Goal: Task Accomplishment & Management: Use online tool/utility

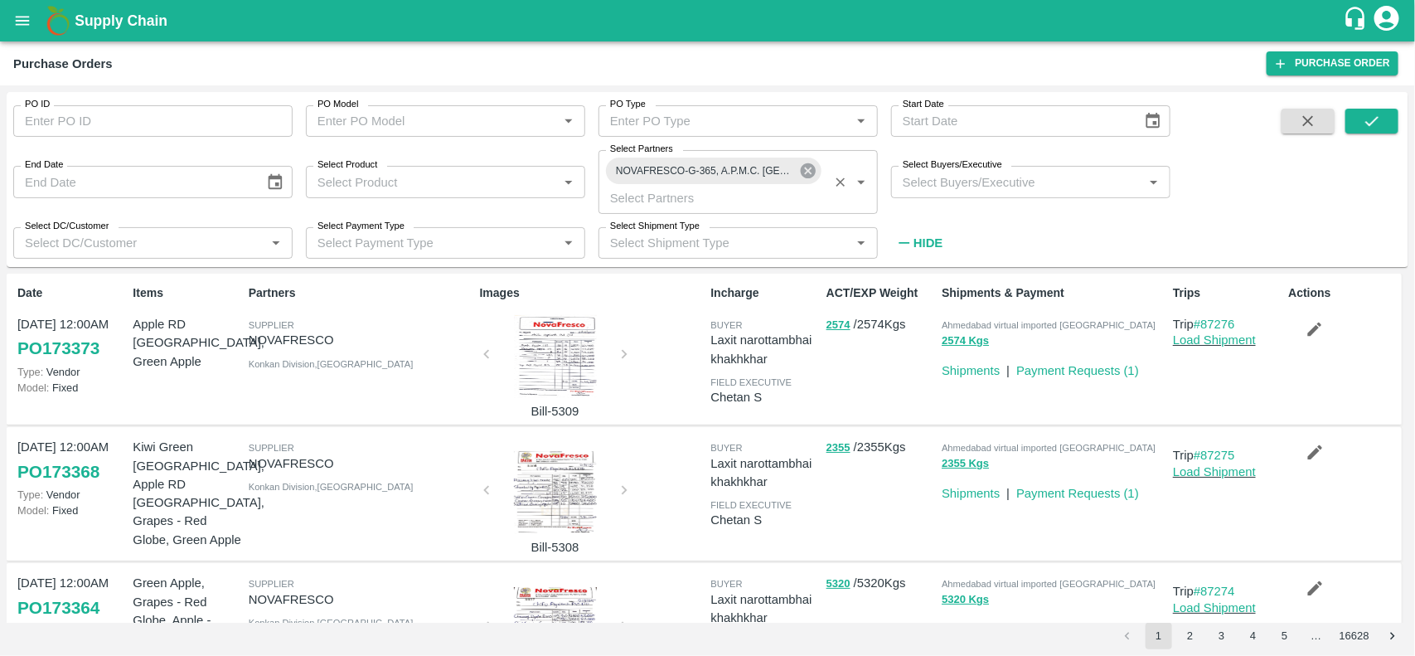
scroll to position [636, 0]
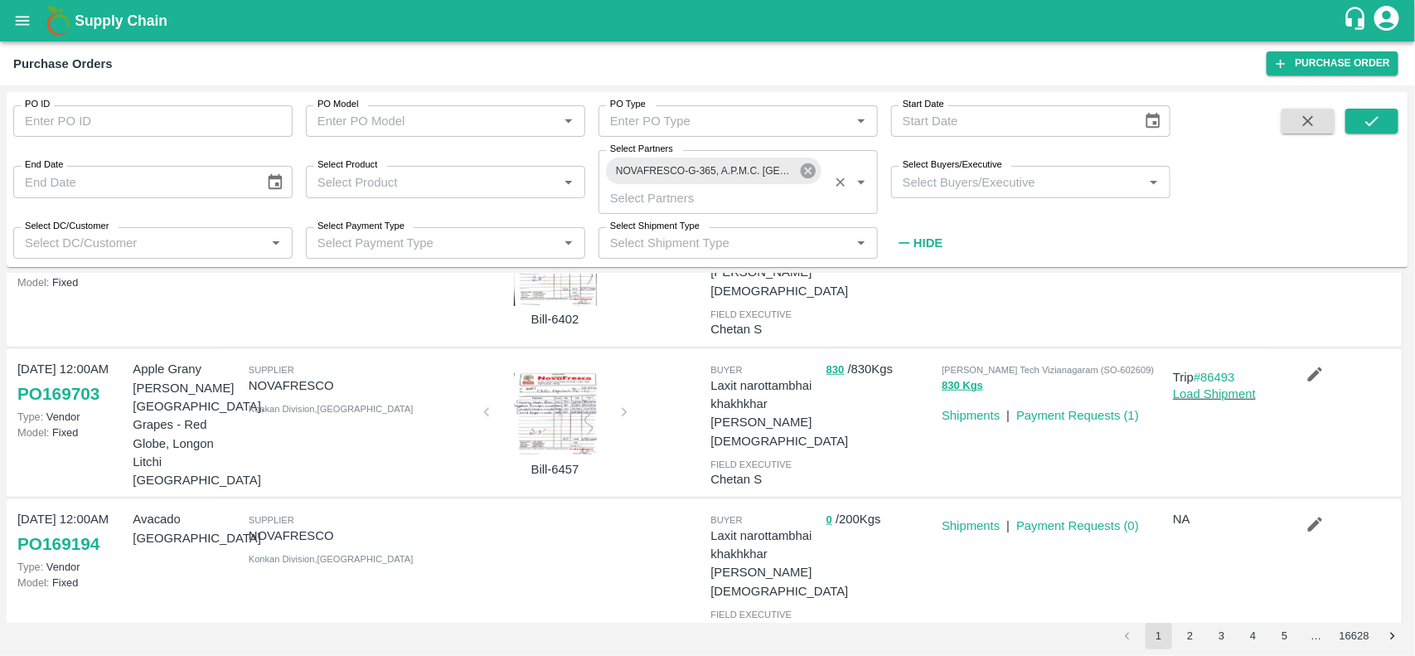
click at [802, 178] on icon at bounding box center [808, 171] width 18 height 18
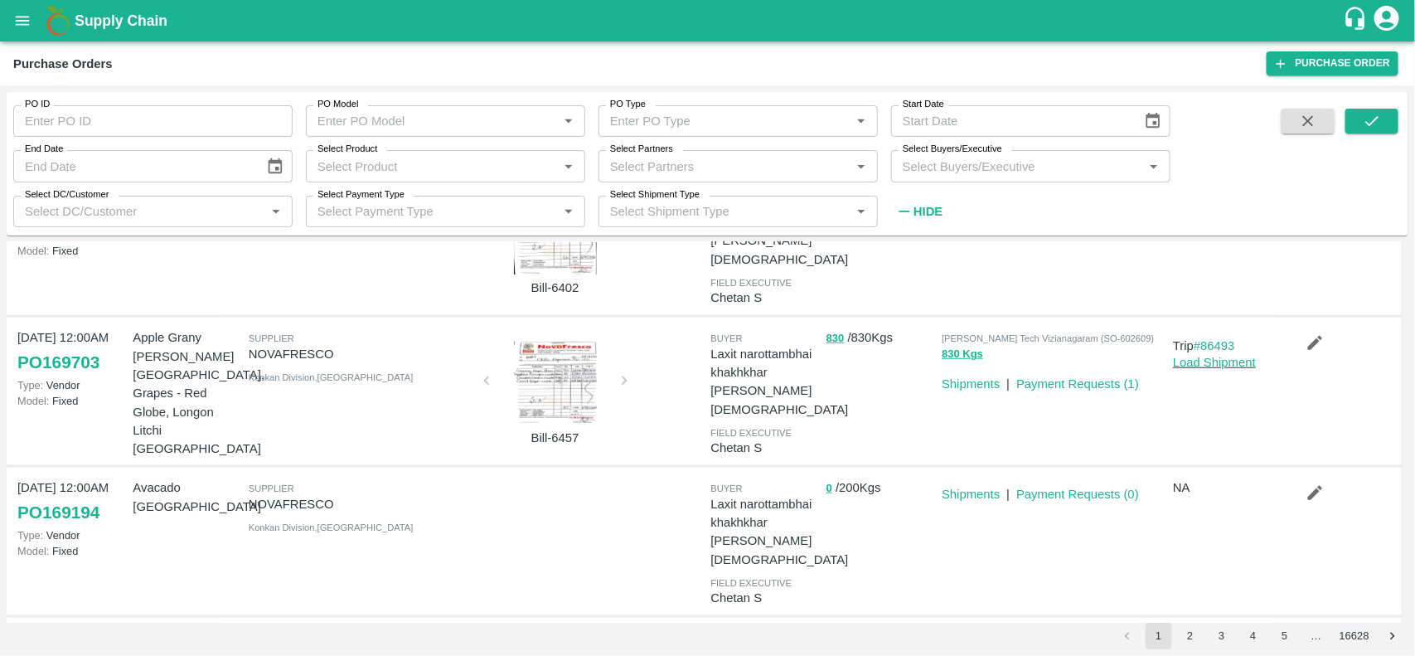
click at [802, 178] on div "Select Partners   *" at bounding box center [737, 165] width 279 height 31
type input "6"
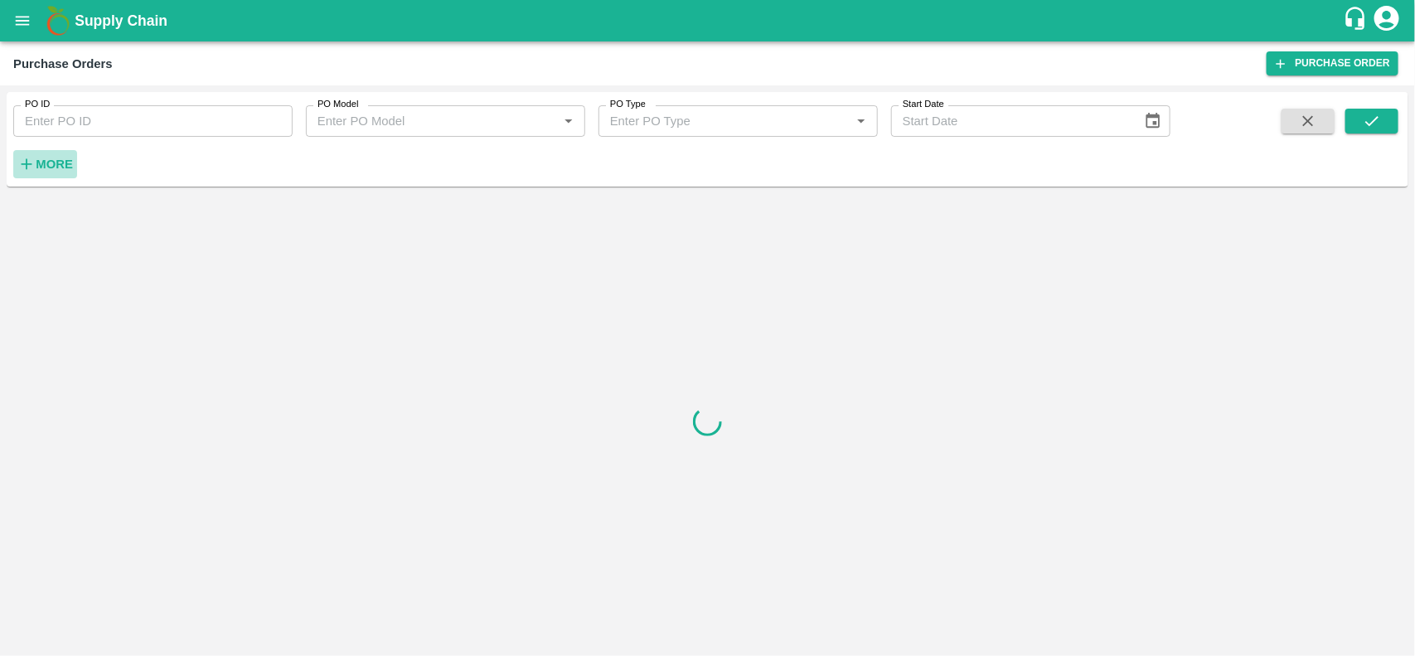
click at [48, 162] on strong "More" at bounding box center [54, 163] width 37 height 13
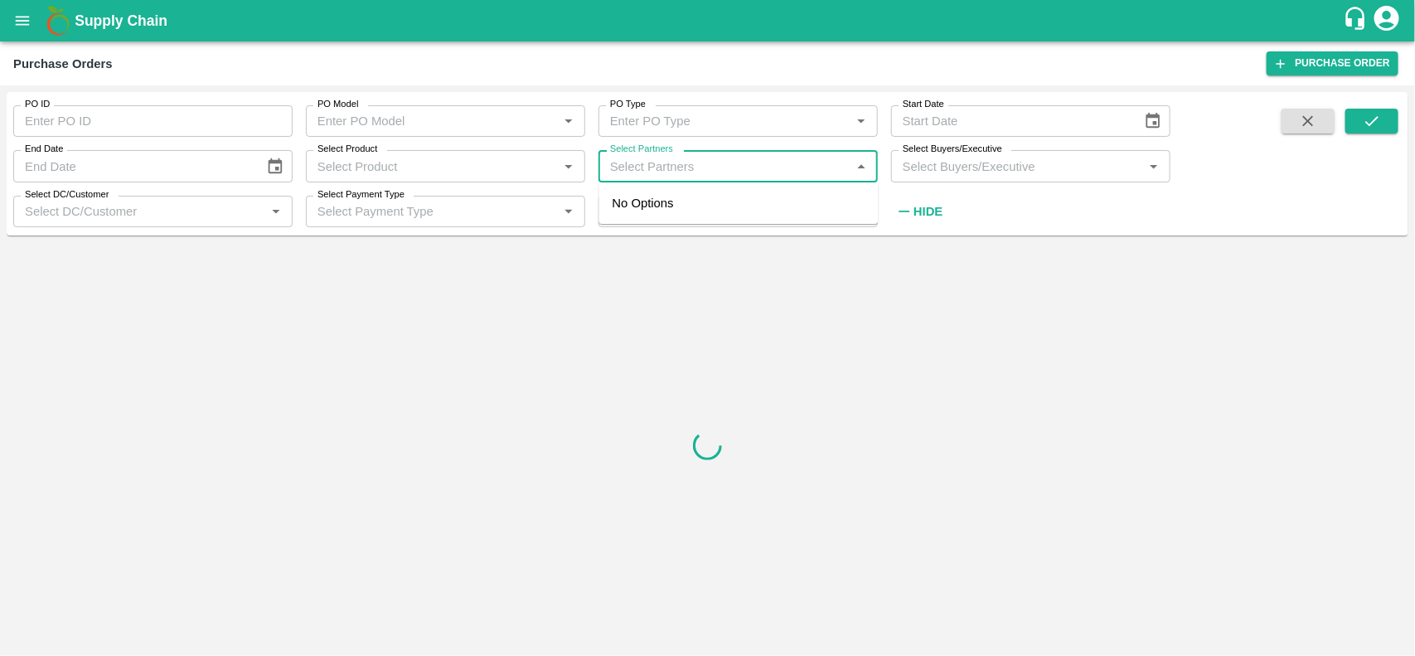
click at [618, 172] on input "Select Partners" at bounding box center [724, 166] width 242 height 22
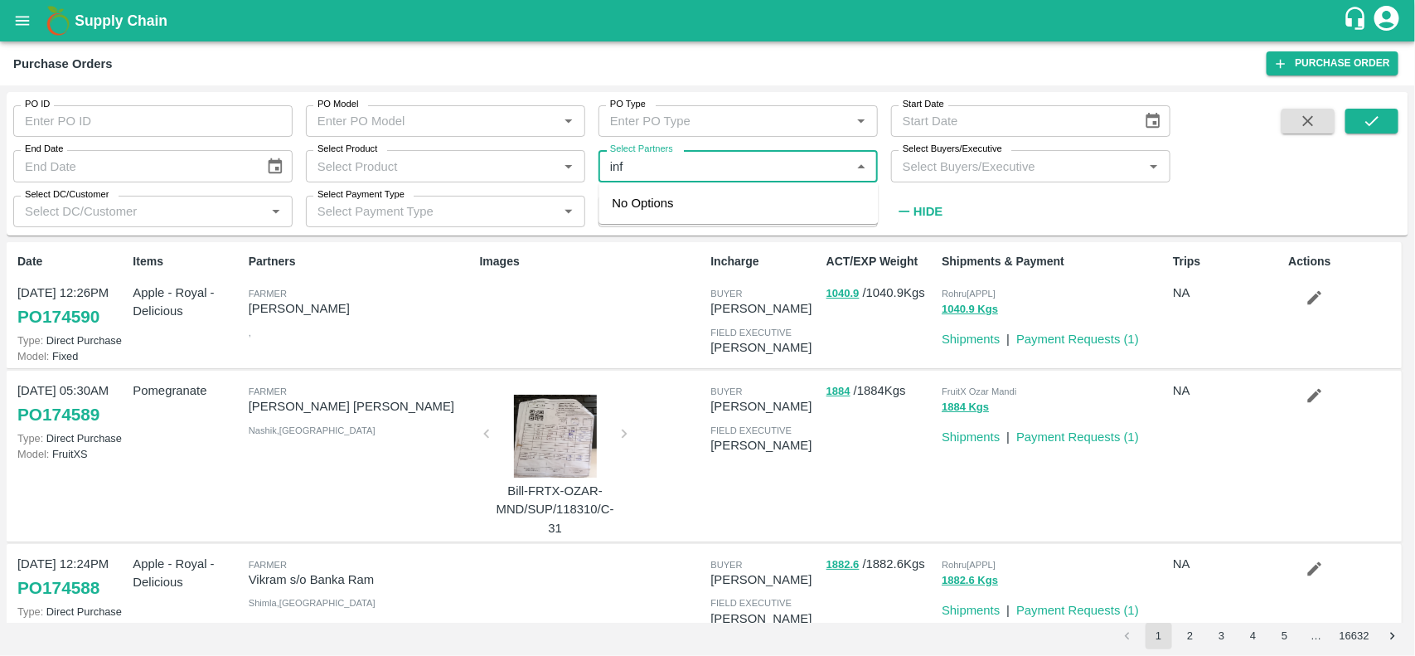
type input "info"
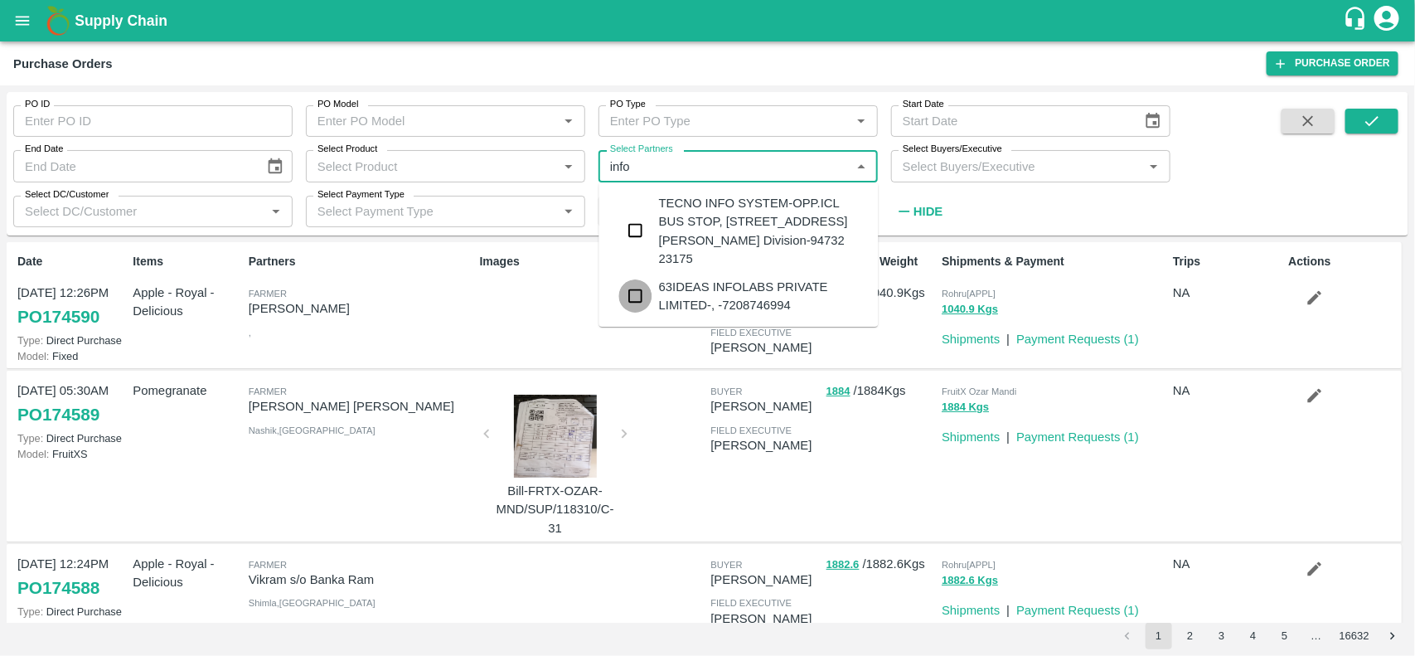
click at [639, 312] on input "checkbox" at bounding box center [635, 295] width 33 height 33
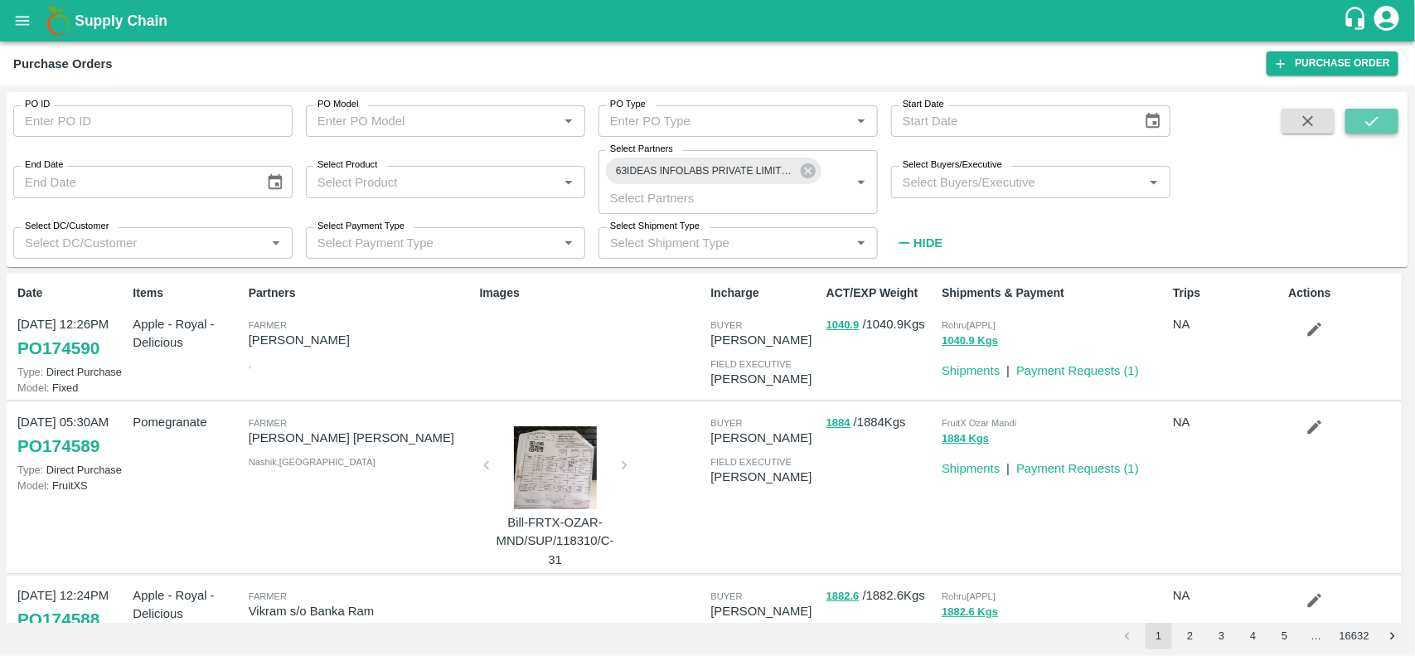
click at [1369, 124] on icon "submit" at bounding box center [1371, 121] width 13 height 10
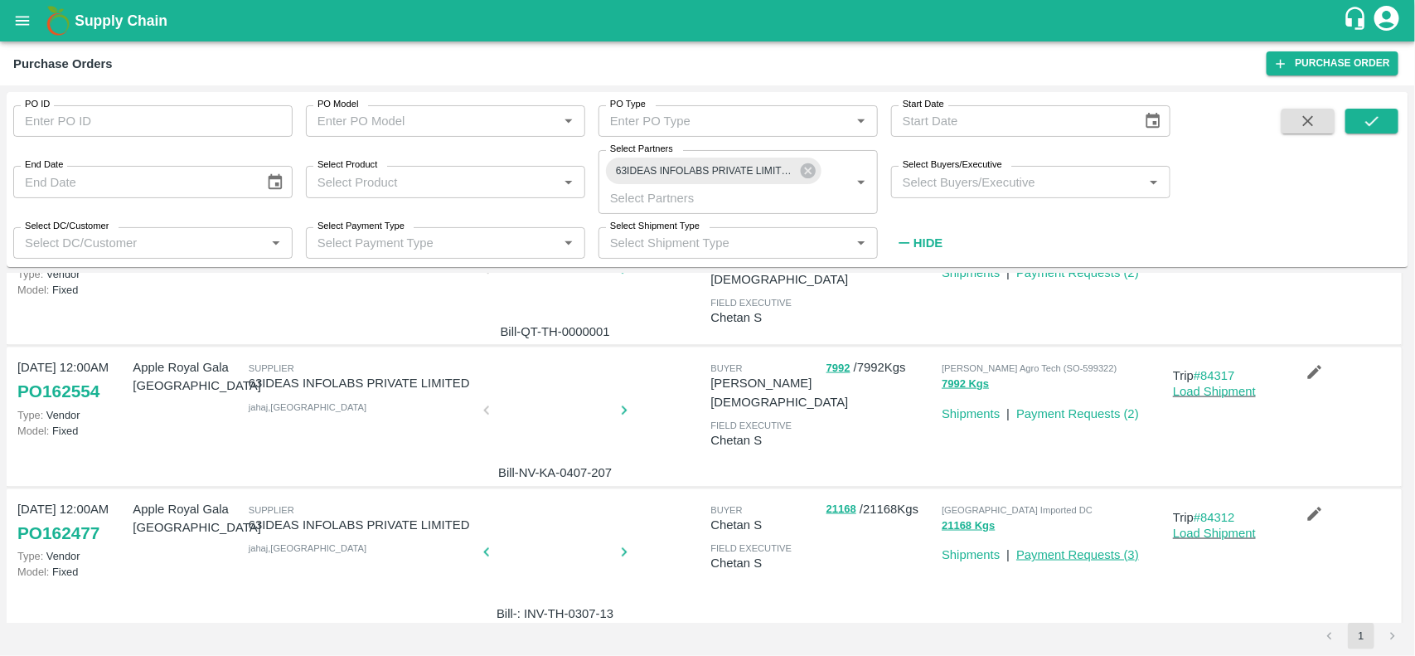
scroll to position [1122, 0]
